Goal: Task Accomplishment & Management: Use online tool/utility

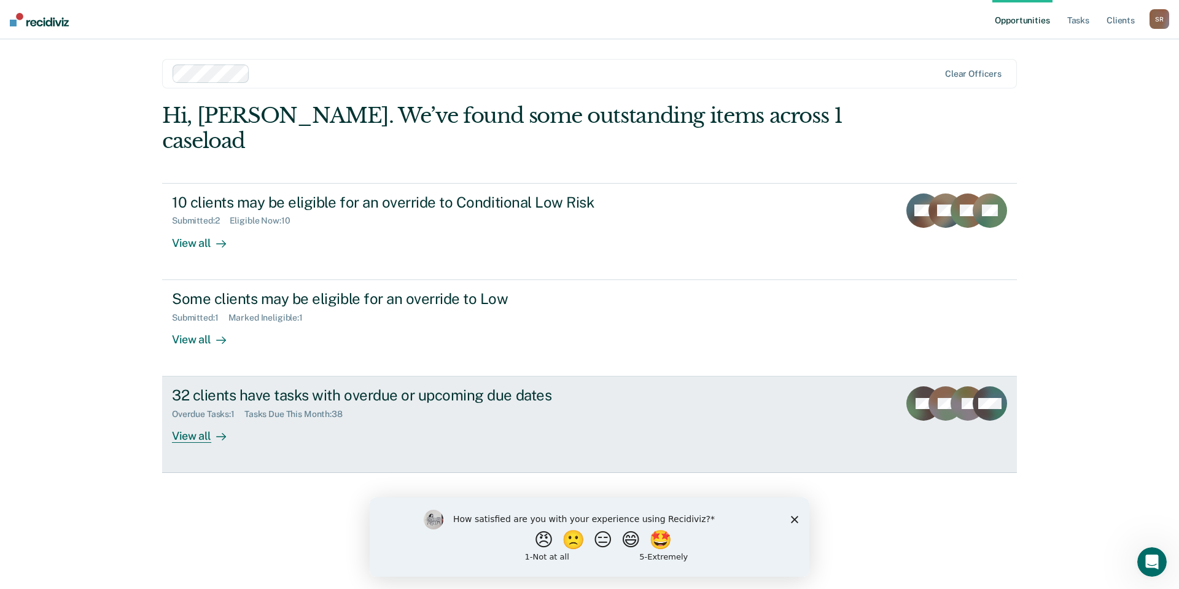
click at [198, 420] on div "View all" at bounding box center [206, 432] width 69 height 24
click at [224, 386] on div "32 clients have tasks with overdue or upcoming due dates" at bounding box center [387, 395] width 431 height 18
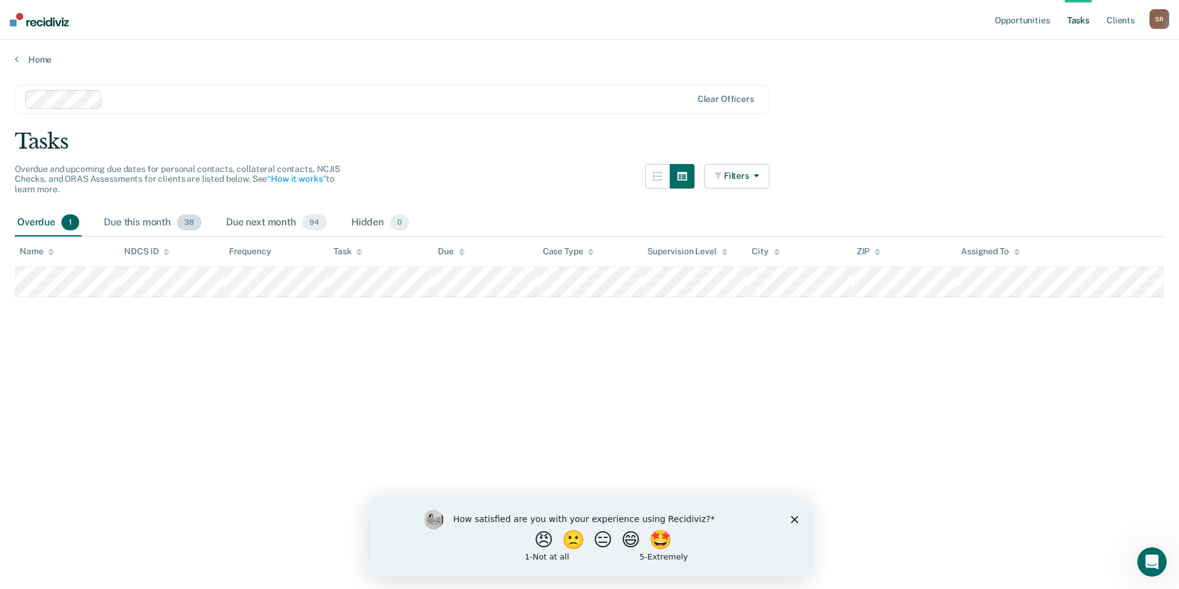
click at [155, 219] on div "Due this month 38" at bounding box center [152, 222] width 103 height 27
